Goal: Task Accomplishment & Management: Use online tool/utility

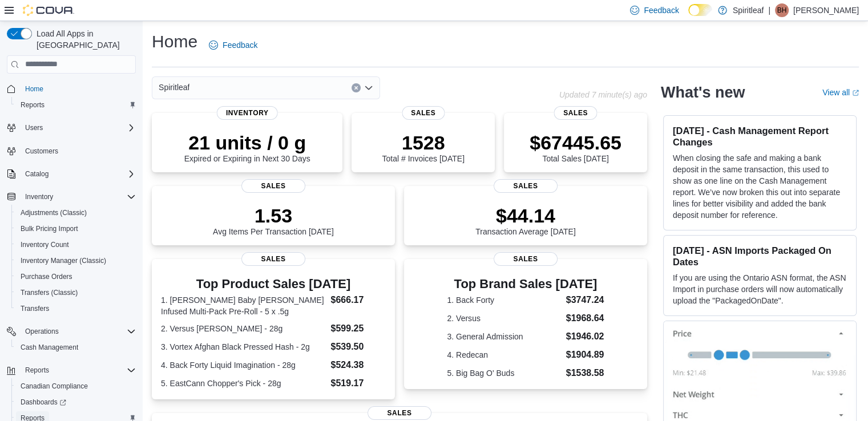
click at [41, 414] on span "Reports" at bounding box center [33, 418] width 24 height 9
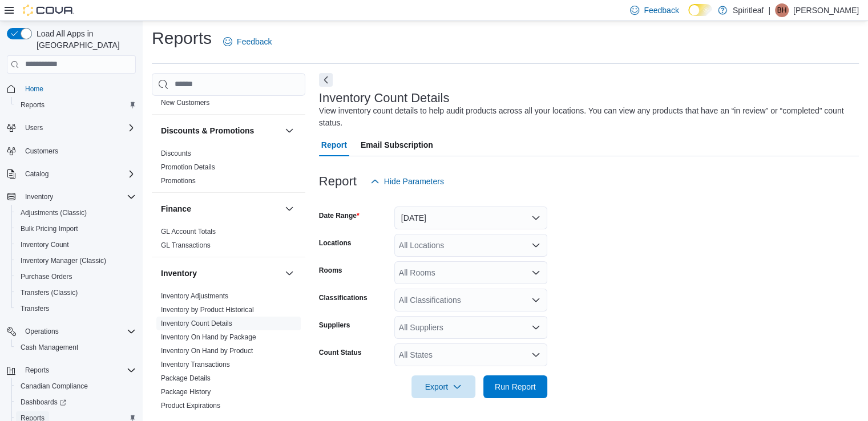
scroll to position [210, 0]
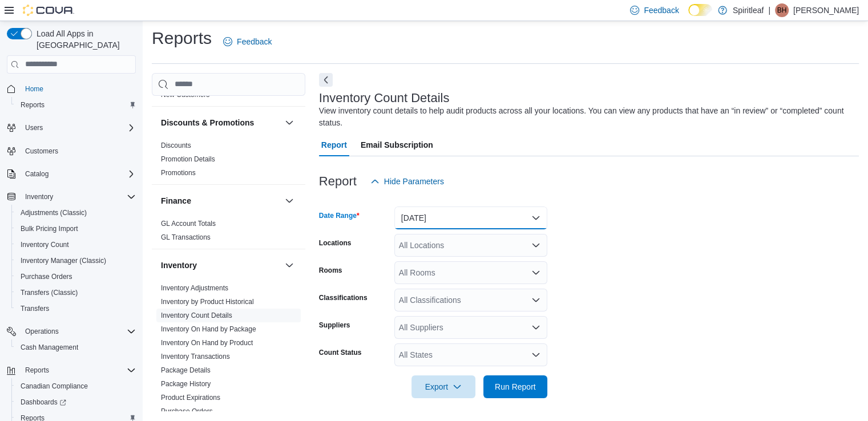
click at [462, 220] on button "[DATE]" at bounding box center [470, 218] width 153 height 23
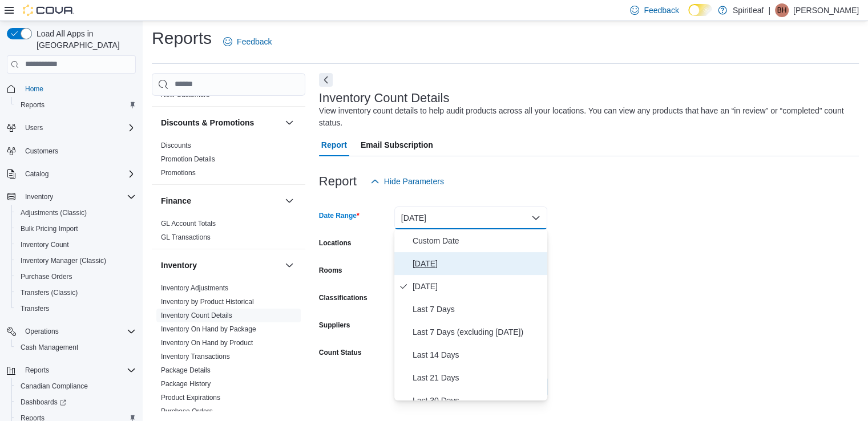
click at [427, 259] on span "[DATE]" at bounding box center [478, 264] width 130 height 14
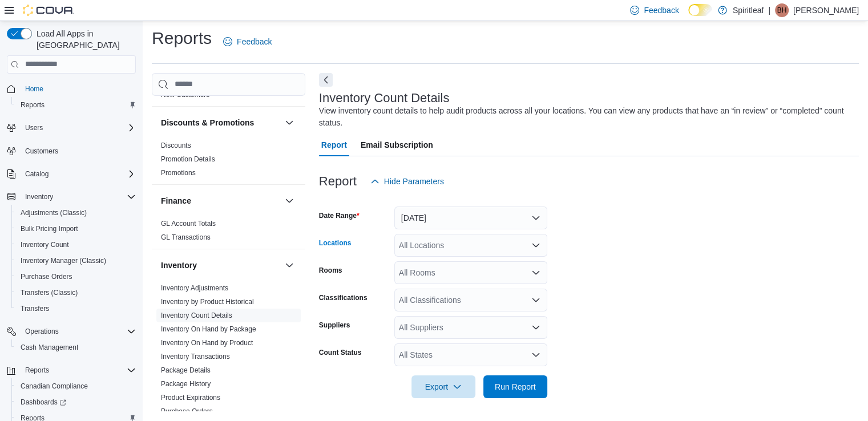
click at [455, 247] on div "All Locations" at bounding box center [470, 245] width 153 height 23
type input "***"
click at [464, 264] on span "201 - [GEOGRAPHIC_DATA]" at bounding box center [488, 264] width 104 height 11
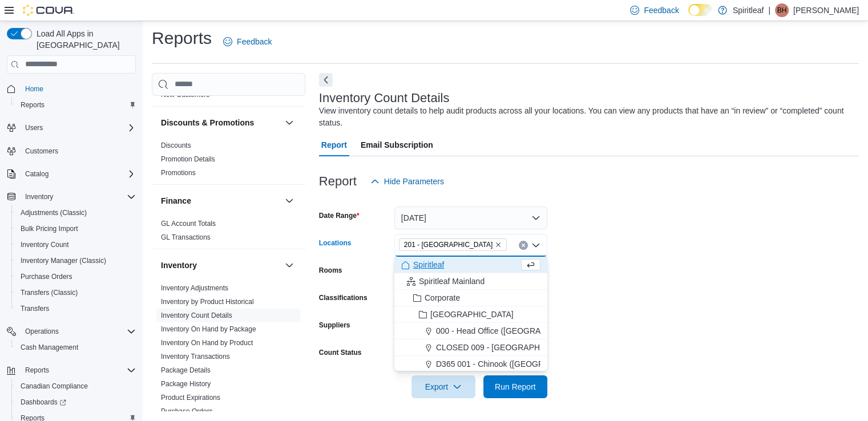
click at [625, 274] on form "Date Range [DATE] Locations 201 - [GEOGRAPHIC_DATA] Combo box. Selected. 201 - …" at bounding box center [589, 295] width 540 height 205
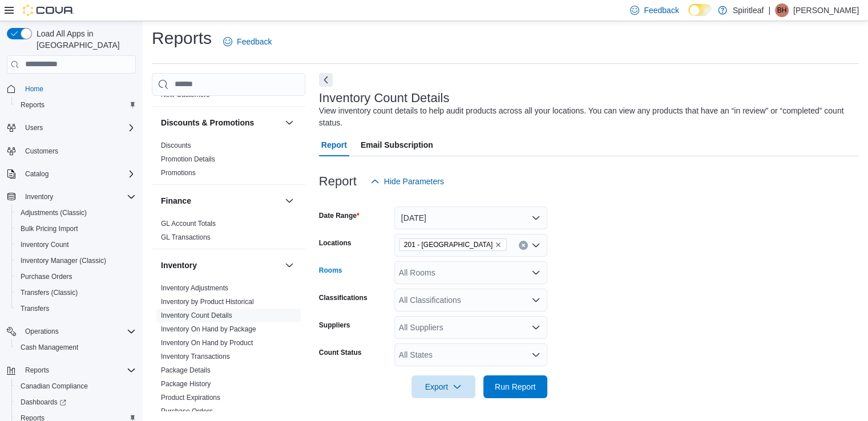
click at [493, 268] on div "All Rooms" at bounding box center [470, 272] width 153 height 23
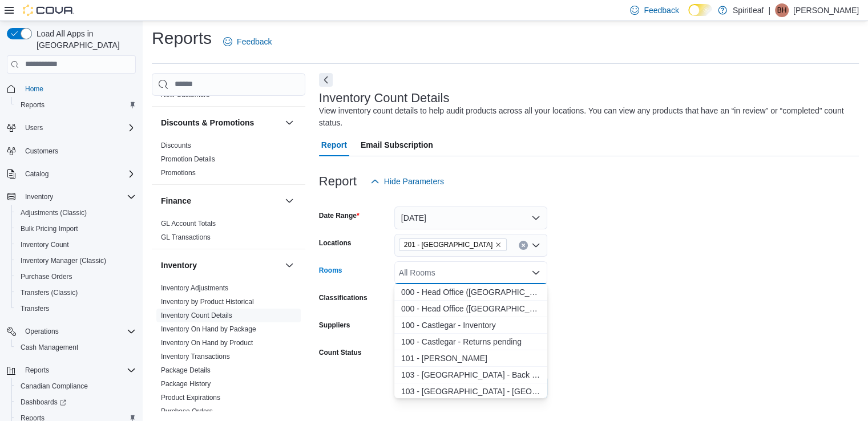
click at [585, 278] on form "Date Range [DATE] Locations 201 - [GEOGRAPHIC_DATA] Rooms All Rooms Combo box. …" at bounding box center [589, 295] width 540 height 205
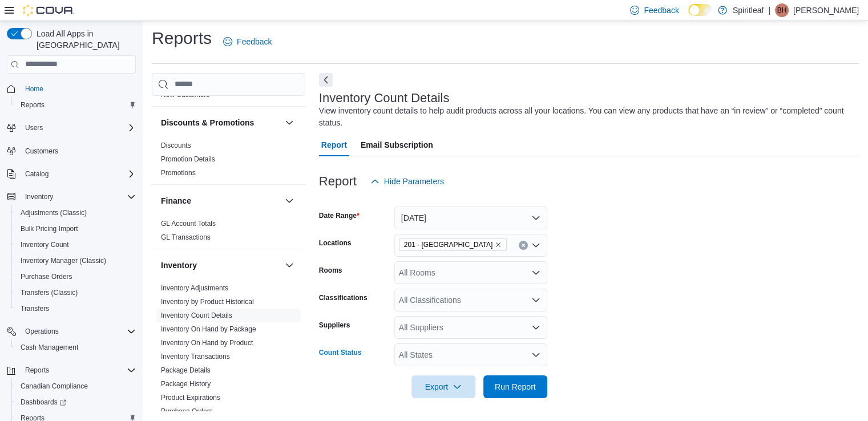
click at [506, 356] on div "All States" at bounding box center [470, 355] width 153 height 23
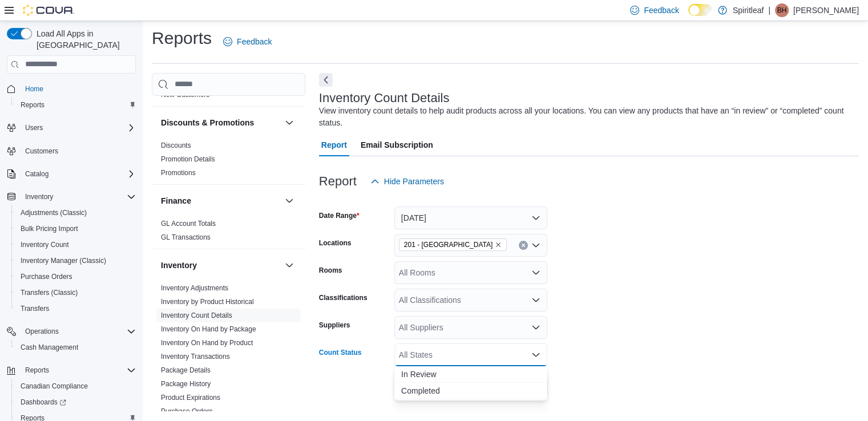
click at [633, 348] on form "Date Range [DATE] Locations 201 - [GEOGRAPHIC_DATA] Rooms All Rooms Classificat…" at bounding box center [589, 295] width 540 height 205
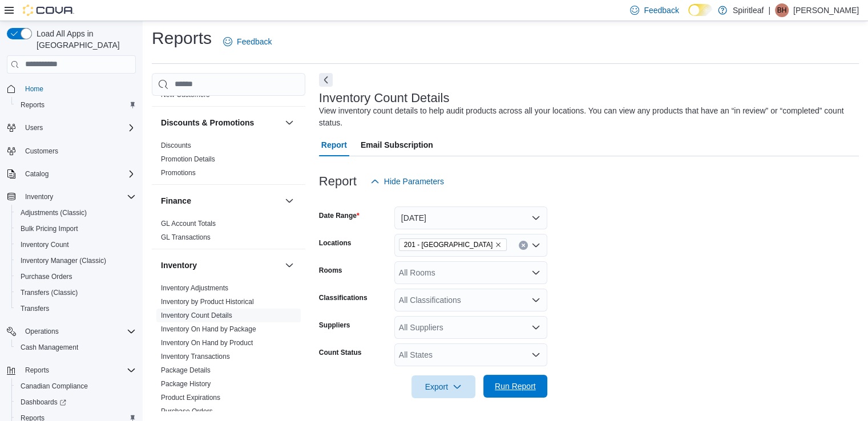
click at [515, 387] on span "Run Report" at bounding box center [515, 386] width 41 height 11
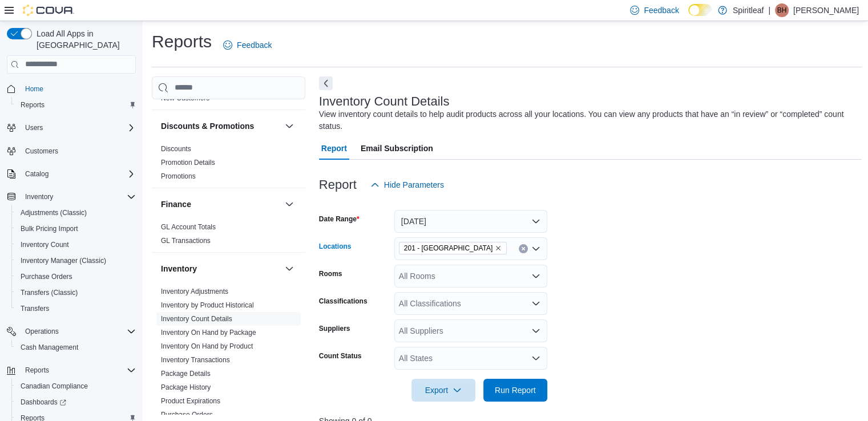
click at [523, 249] on icon "Clear input" at bounding box center [523, 248] width 3 height 3
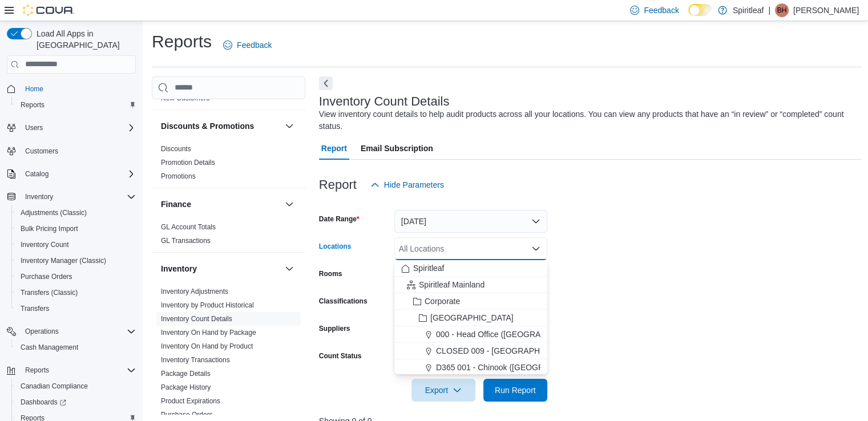
click at [689, 235] on form "Date Range [DATE] Locations All Locations Combo box. Selected. Combo box input.…" at bounding box center [590, 298] width 543 height 205
